Goal: Use online tool/utility: Utilize a website feature to perform a specific function

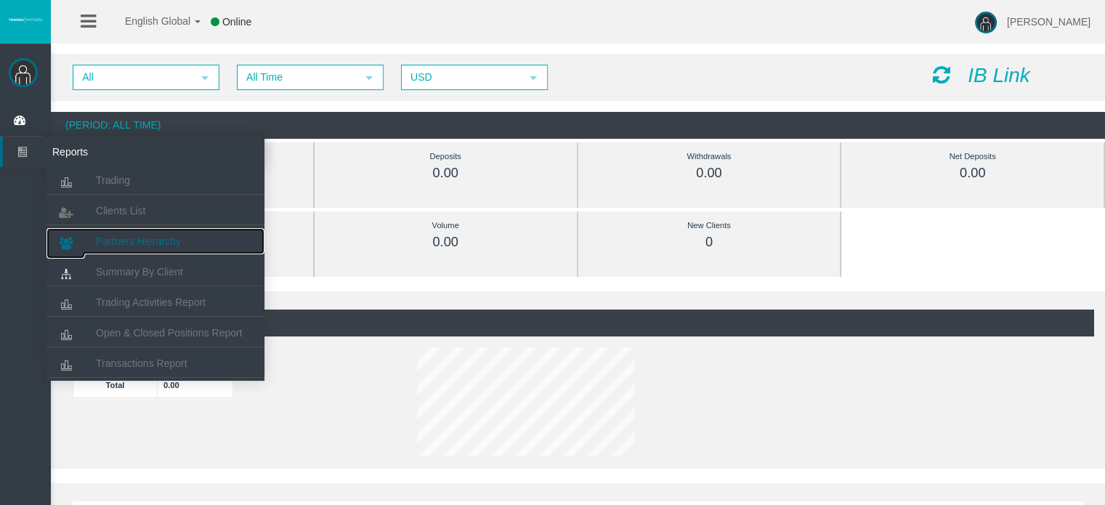
click at [131, 243] on span "Partners Hierarchy" at bounding box center [138, 241] width 85 height 12
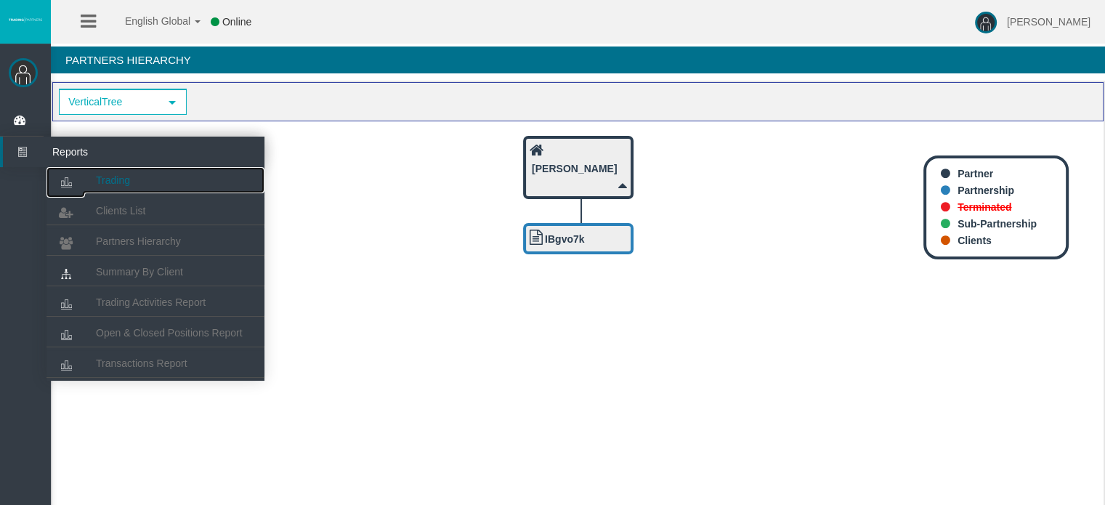
click at [117, 185] on span "Trading" at bounding box center [113, 180] width 34 height 12
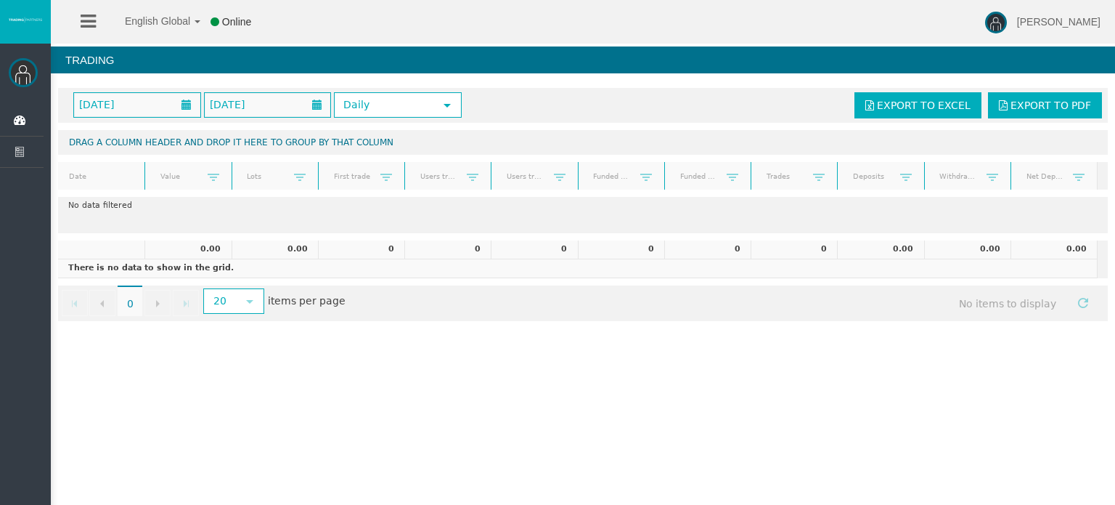
click at [24, 81] on img at bounding box center [23, 72] width 29 height 29
click at [89, 26] on icon at bounding box center [88, 21] width 15 height 18
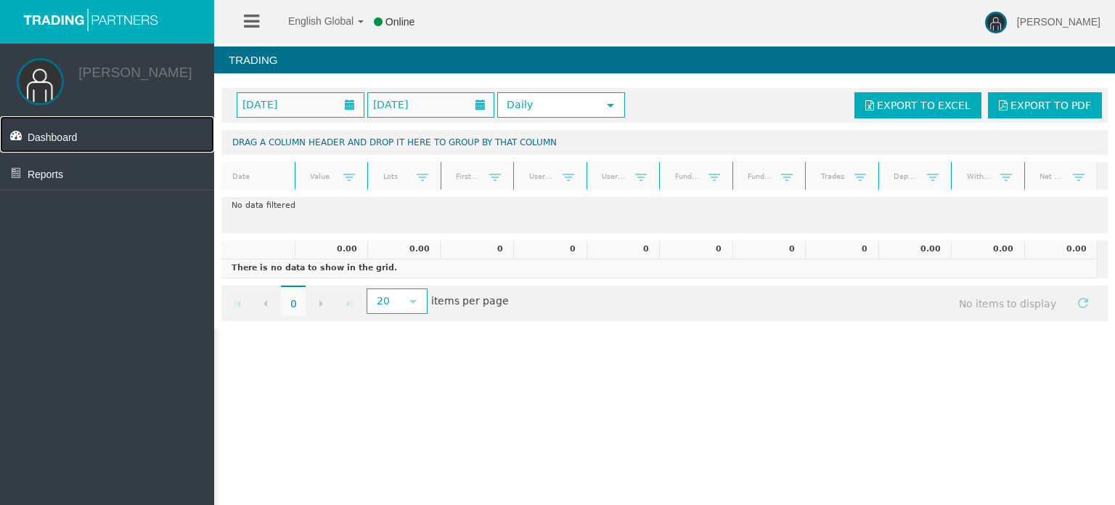
click at [69, 141] on span "Dashboard" at bounding box center [53, 137] width 50 height 12
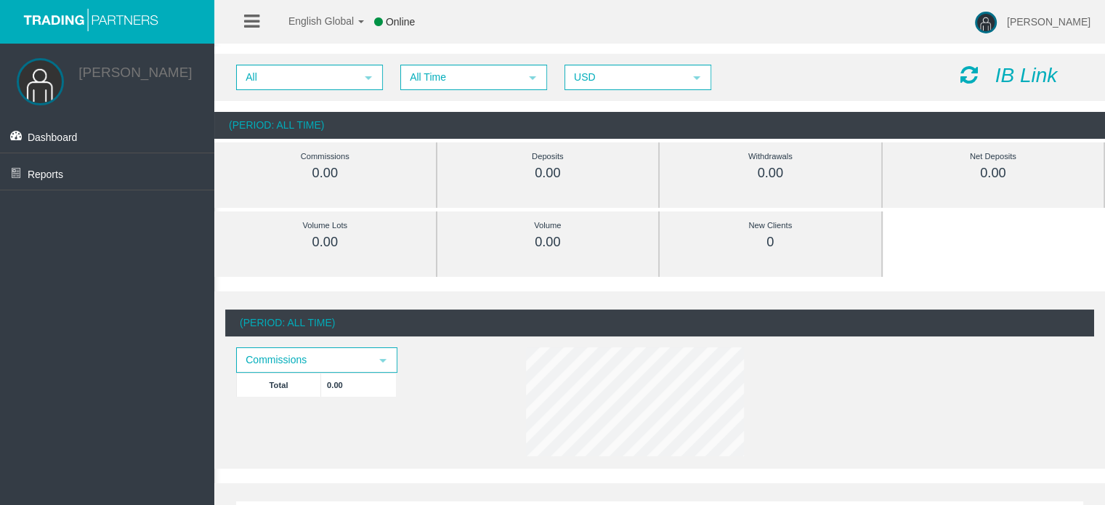
click at [1013, 73] on icon "IB Link" at bounding box center [1026, 75] width 62 height 23
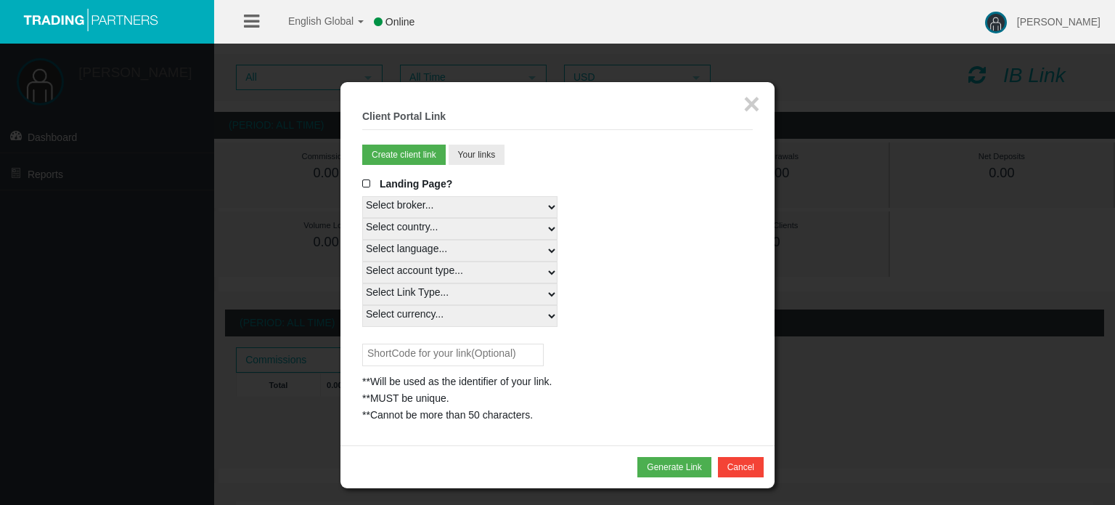
click at [420, 203] on select "Select broker... T4Trade" at bounding box center [459, 207] width 195 height 22
click at [362, 196] on select "Select broker... T4Trade" at bounding box center [459, 207] width 195 height 22
click at [419, 235] on select "Select country... Rest of the World" at bounding box center [459, 229] width 195 height 22
select select
click at [362, 218] on select "Select country... Rest of the World" at bounding box center [459, 229] width 195 height 22
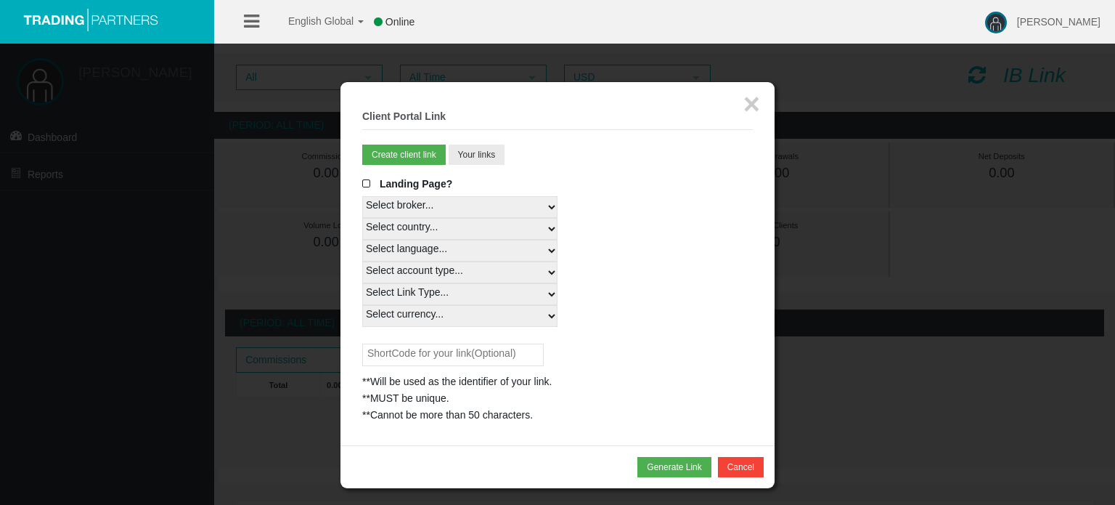
click at [420, 251] on select "Select language... English Japanese Chinese Portuguese Spanish Czech German Fre…" at bounding box center [459, 251] width 195 height 22
select select
click at [362, 240] on select "Select language... English Japanese Chinese Portuguese Spanish Czech German Fre…" at bounding box center [459, 251] width 195 height 22
click at [427, 277] on select "Select account type... All Platforms STP Swap Free MT4 LiveFloatingSpreadAccoun…" at bounding box center [459, 272] width 195 height 22
select select
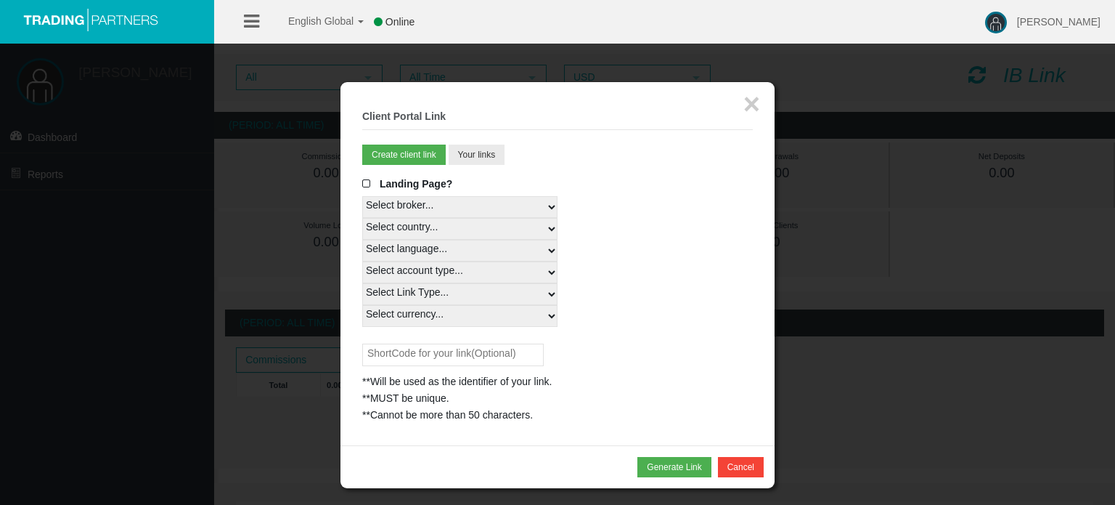
click at [362, 261] on select "Select account type... All Platforms STP Swap Free MT4 LiveFloatingSpreadAccoun…" at bounding box center [459, 272] width 195 height 22
click at [421, 295] on select "Select Link Type... Real" at bounding box center [459, 294] width 195 height 22
select select "Real"
click at [362, 283] on select "Select Link Type... Real" at bounding box center [459, 294] width 195 height 22
click at [413, 316] on select "Select currency... All Currencies" at bounding box center [459, 316] width 195 height 22
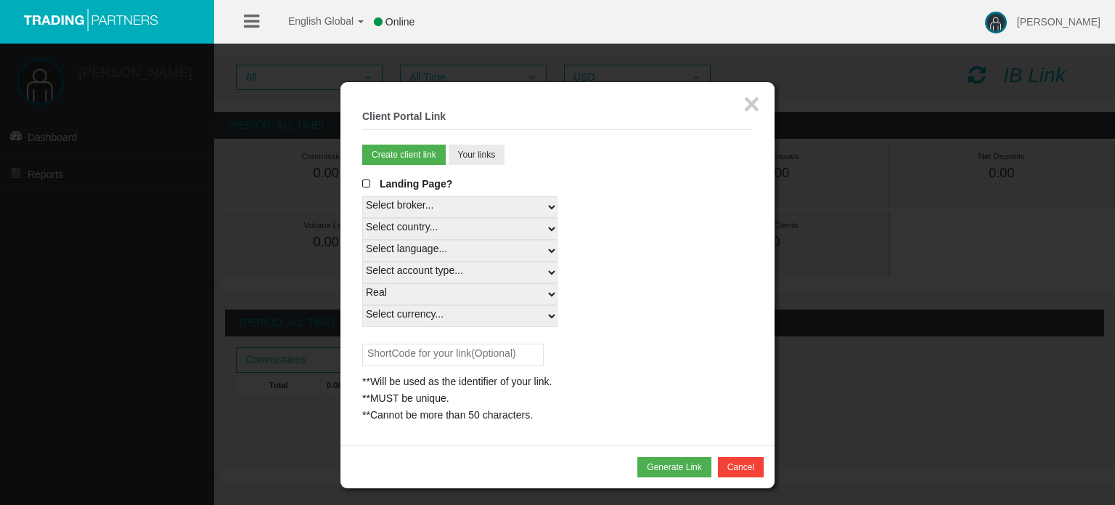
select select "All Currencies"
click at [362, 305] on select "Select currency... All Currencies" at bounding box center [459, 316] width 195 height 22
click at [419, 352] on input "text" at bounding box center [453, 354] width 182 height 23
click at [667, 462] on button "Generate Link" at bounding box center [674, 467] width 73 height 20
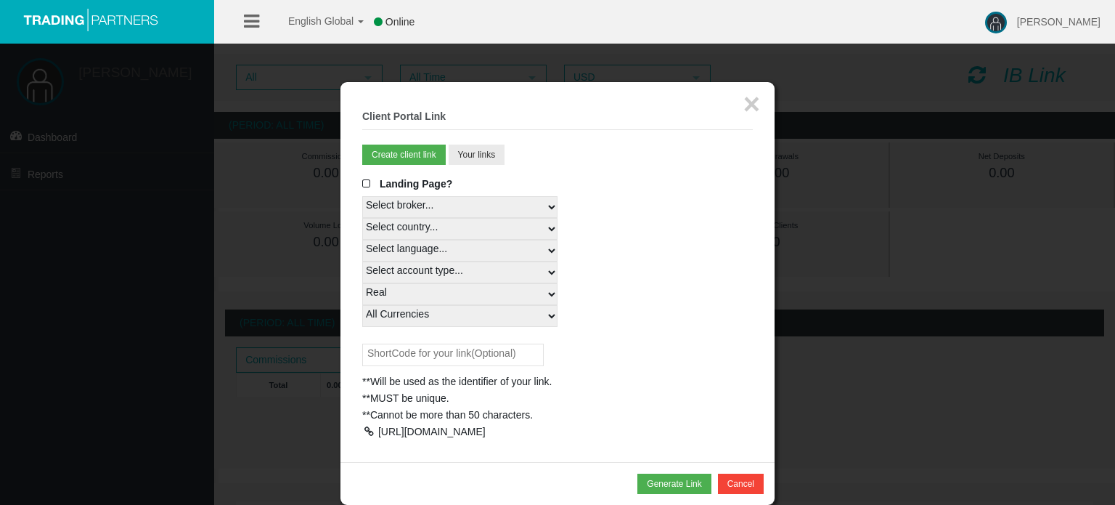
click at [372, 435] on div at bounding box center [368, 431] width 13 height 10
click at [447, 249] on select "Select language... English Japanese Chinese Portuguese Spanish Czech German Fre…" at bounding box center [459, 251] width 195 height 22
select select
click at [362, 240] on select "Select language... English Japanese Chinese Portuguese Spanish Czech German Fre…" at bounding box center [459, 251] width 195 height 22
click at [407, 159] on button "Create client link" at bounding box center [404, 155] width 84 height 20
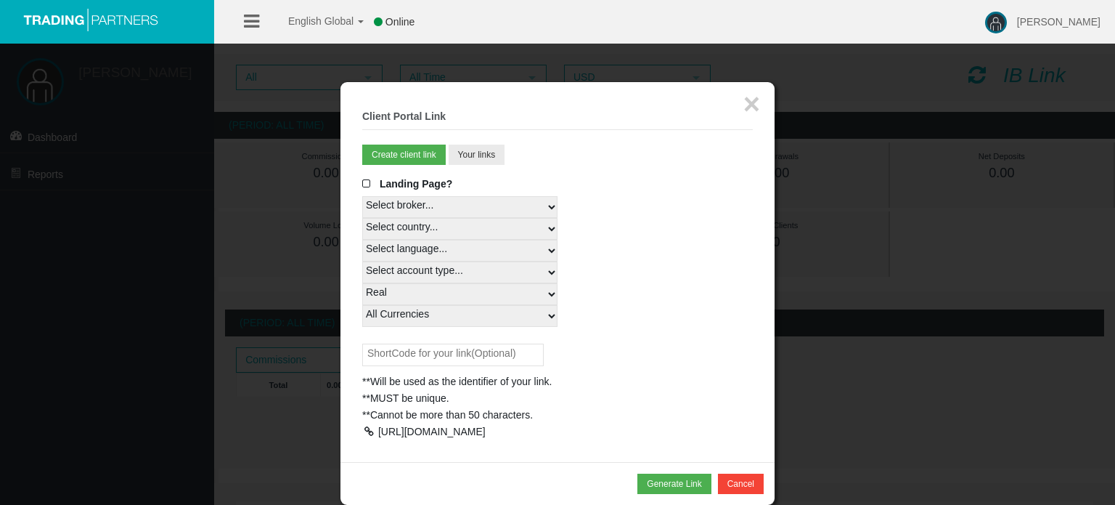
click at [368, 430] on div at bounding box center [368, 431] width 13 height 10
click at [545, 394] on div "**MUST be unique." at bounding box center [557, 398] width 391 height 17
click at [484, 156] on button "Your links" at bounding box center [477, 155] width 57 height 20
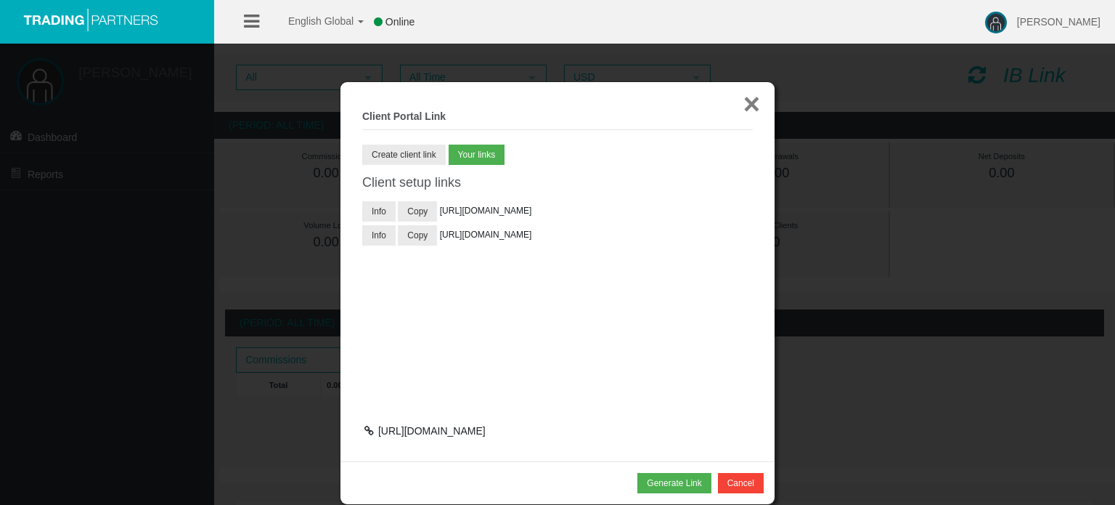
click at [759, 106] on button "×" at bounding box center [752, 103] width 17 height 29
